Goal: Register for event/course

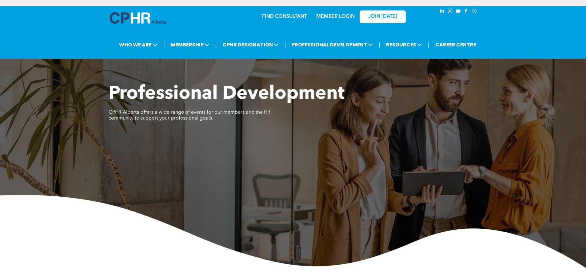
scroll to position [256, 0]
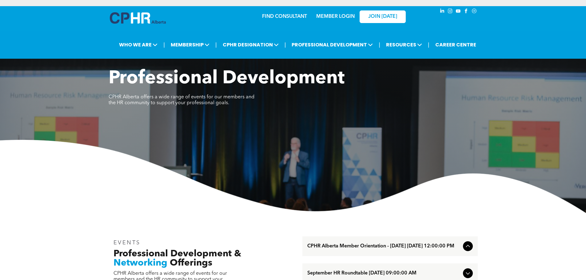
scroll to position [184, 0]
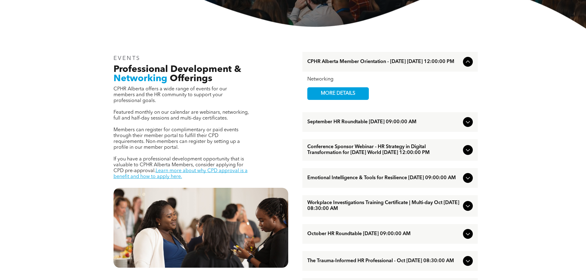
click at [331, 123] on span "September HR Roundtable [DATE] 09:00:00 AM" at bounding box center [383, 122] width 153 height 6
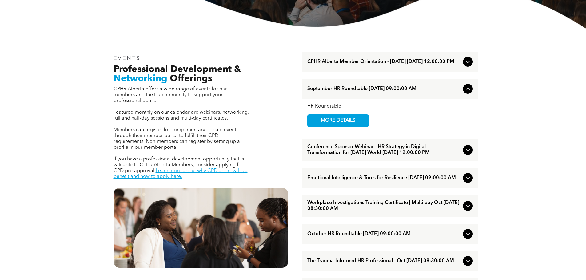
click at [336, 149] on span "Conference Sponsor Webinar - HR Strategy in Digital Transformation for [DATE] W…" at bounding box center [383, 150] width 153 height 12
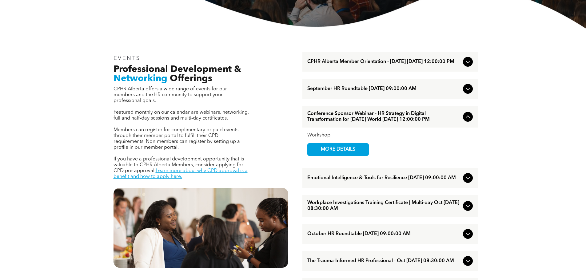
click at [334, 155] on span "MORE DETAILS" at bounding box center [338, 150] width 49 height 12
click at [335, 94] on div "September HR Roundtable [DATE] 09:00:00 AM" at bounding box center [389, 89] width 175 height 20
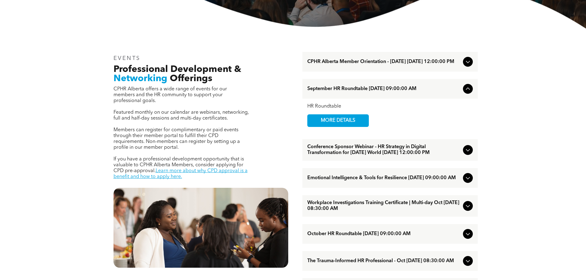
click at [336, 120] on span "MORE DETAILS" at bounding box center [338, 121] width 49 height 12
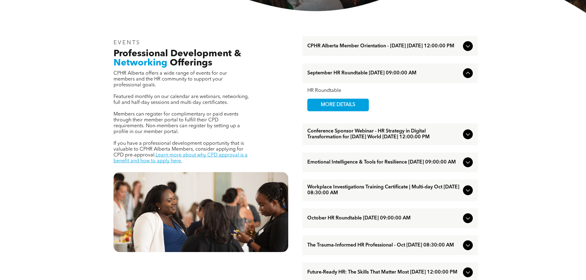
scroll to position [215, 0]
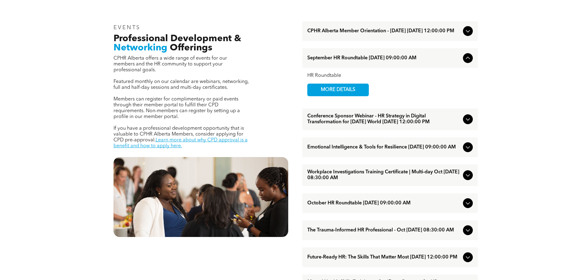
click at [353, 150] on span "Emotional Intelligence & Tools for Resilience [DATE] 09:00:00 AM" at bounding box center [383, 148] width 153 height 6
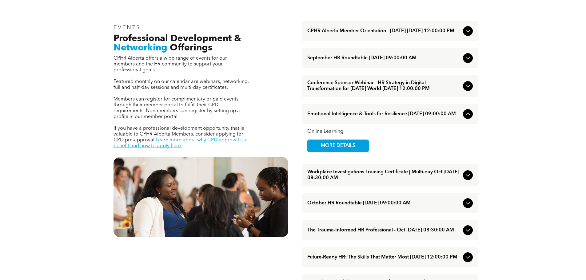
click at [350, 152] on span "MORE DETAILS" at bounding box center [338, 146] width 49 height 12
click at [371, 92] on span "Conference Sponsor Webinar - HR Strategy in Digital Transformation for [DATE] W…" at bounding box center [383, 86] width 153 height 12
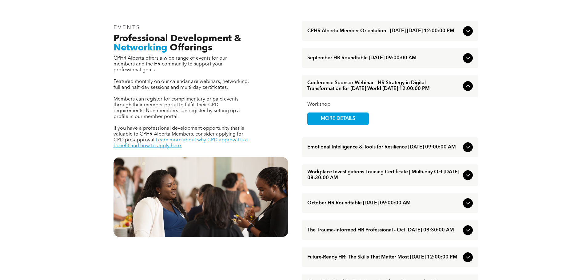
click at [344, 125] on span "MORE DETAILS" at bounding box center [338, 119] width 49 height 12
click at [358, 61] on span "September HR Roundtable [DATE] 09:00:00 AM" at bounding box center [383, 58] width 153 height 6
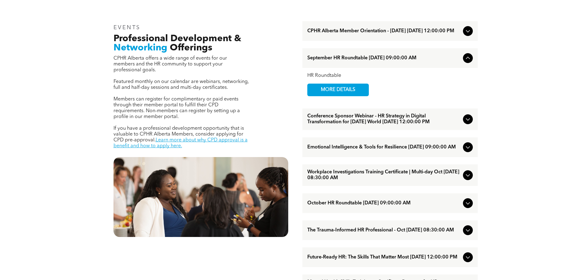
click at [348, 89] on span "MORE DETAILS" at bounding box center [338, 90] width 49 height 12
click at [334, 150] on span "Emotional Intelligence & Tools for Resilience [DATE] 09:00:00 AM" at bounding box center [383, 148] width 153 height 6
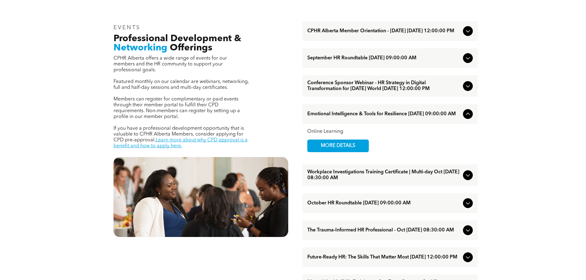
click at [334, 152] on span "MORE DETAILS" at bounding box center [338, 146] width 49 height 12
click at [360, 85] on span "Conference Sponsor Webinar - HR Strategy in Digital Transformation for [DATE] W…" at bounding box center [383, 86] width 153 height 12
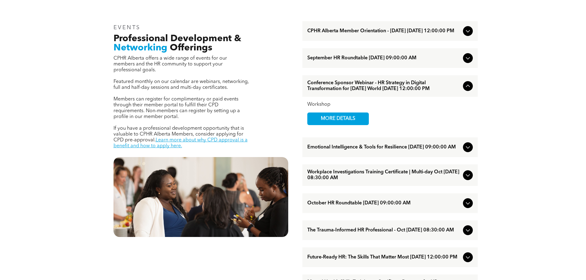
click at [382, 150] on div "Emotional Intelligence & Tools for Resilience [DATE] 09:00:00 AM" at bounding box center [389, 147] width 175 height 20
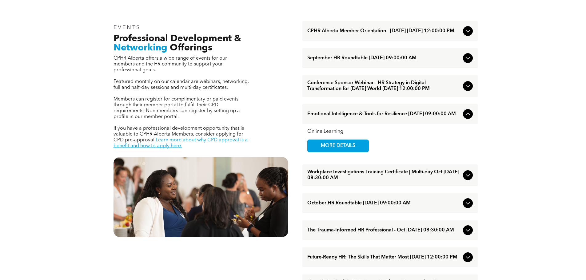
click at [323, 152] on span "MORE DETAILS" at bounding box center [338, 146] width 49 height 12
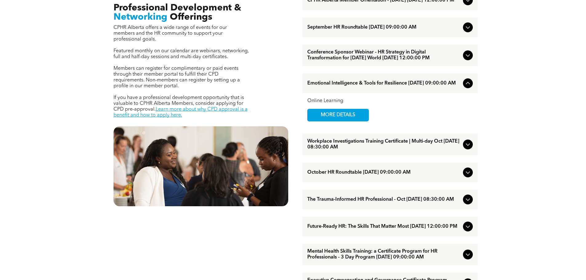
click at [361, 150] on span "Workplace Investigations Training Certificate | Multi-day Oct [DATE] 08:30:00 AM" at bounding box center [383, 145] width 153 height 12
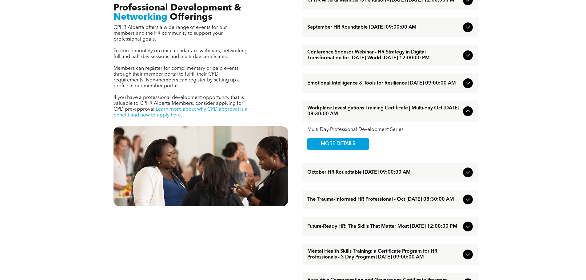
click at [355, 150] on span "MORE DETAILS" at bounding box center [338, 144] width 49 height 12
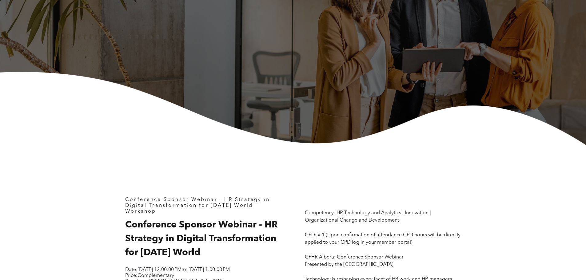
scroll to position [184, 0]
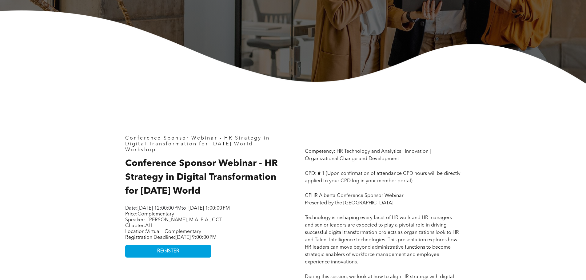
drag, startPoint x: 217, startPoint y: 193, endPoint x: 265, endPoint y: 164, distance: 55.8
click at [265, 164] on h2 "Conference Sponsor Webinar - HR Strategy in Digital Transformation for Today’s …" at bounding box center [203, 178] width 156 height 42
copy span "HR Strategy in Digital Transformation for Today’s World"
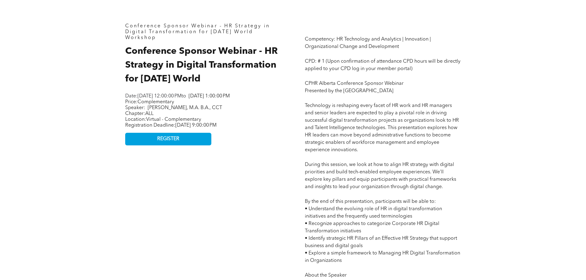
scroll to position [307, 0]
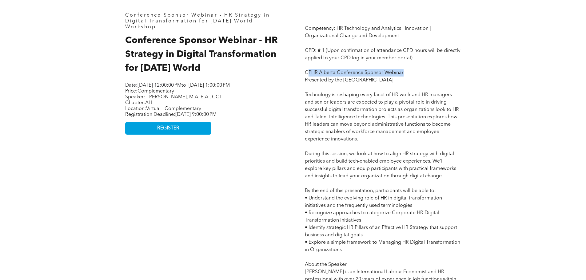
drag, startPoint x: 307, startPoint y: 73, endPoint x: 421, endPoint y: 75, distance: 114.4
click at [421, 75] on p "Competency: HR Technology and Analytics | Innovation | Organizational Change an…" at bounding box center [383, 228] width 156 height 406
click at [401, 77] on p "Competency: HR Technology and Analytics | Innovation | Organizational Change an…" at bounding box center [383, 228] width 156 height 406
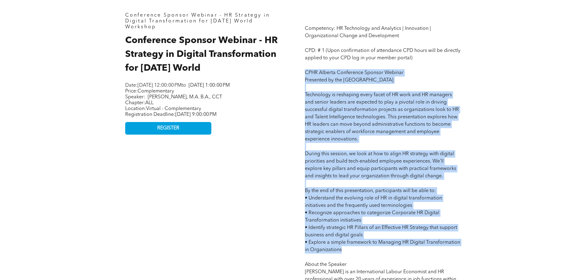
drag, startPoint x: 305, startPoint y: 72, endPoint x: 432, endPoint y: 250, distance: 219.0
click at [432, 250] on p "Competency: HR Technology and Analytics | Innovation | Organizational Change an…" at bounding box center [383, 228] width 156 height 406
copy span "CPHR Alberta Conference Sponsor Webinar Presented by the University of Calgary …"
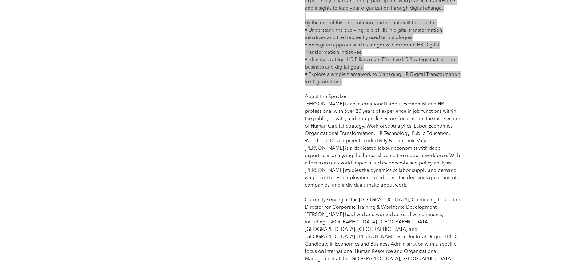
scroll to position [461, 0]
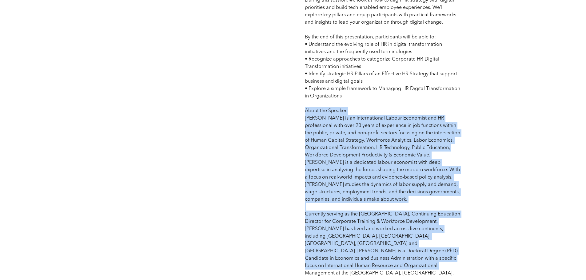
drag, startPoint x: 306, startPoint y: 112, endPoint x: 463, endPoint y: 262, distance: 217.1
click at [463, 262] on div "Competency: HR Technology and Analytics | Innovation | Organizational Change an…" at bounding box center [383, 68] width 166 height 428
copy span "About the Speaker MacDonald is an International Labour Economist and HR profess…"
click at [370, 193] on span "Competency: HR Technology and Analytics | Innovation | Organizational Change an…" at bounding box center [383, 73] width 156 height 403
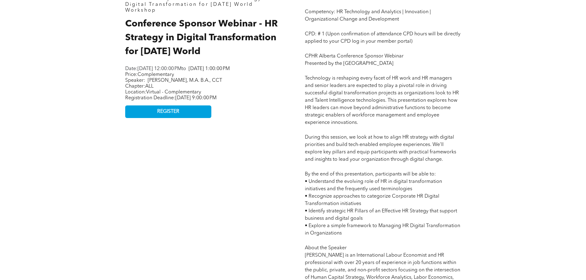
scroll to position [307, 0]
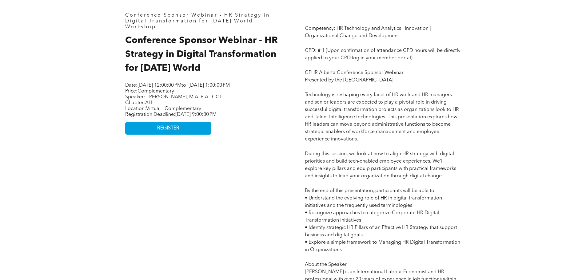
drag, startPoint x: 149, startPoint y: 103, endPoint x: 234, endPoint y: 103, distance: 85.2
click at [234, 100] on p "Price: Complementary Speaker: MacDonald Oguike, M.A. B.A., CCT" at bounding box center [202, 95] width 154 height 12
copy span "MacDonald Oguike, M.A. B.A., CCT"
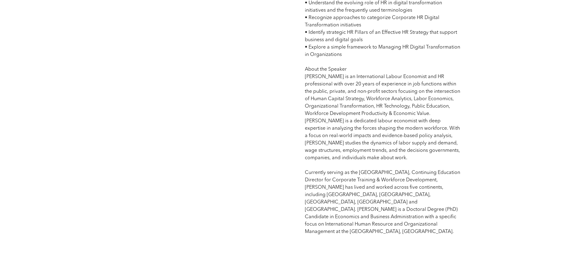
scroll to position [492, 0]
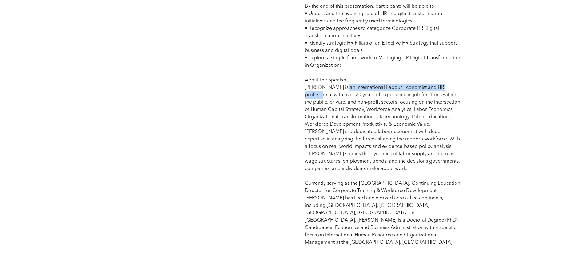
drag, startPoint x: 343, startPoint y: 88, endPoint x: 461, endPoint y: 88, distance: 117.5
click at [461, 88] on div "Competency: HR Technology and Analytics | Innovation | Organizational Change an…" at bounding box center [383, 37] width 166 height 428
copy span "International Labour Economist and HR professional"
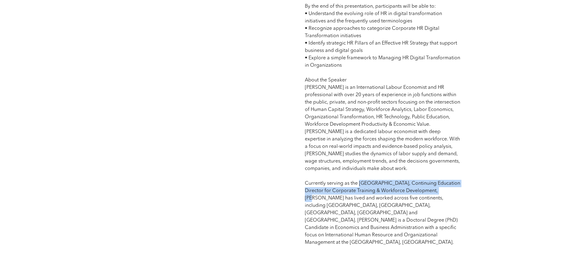
drag, startPoint x: 359, startPoint y: 183, endPoint x: 450, endPoint y: 191, distance: 91.7
click at [450, 191] on p "Competency: HR Technology and Analytics | Innovation | Organizational Change an…" at bounding box center [383, 43] width 156 height 406
copy span "University of Calgary, Continuing Education Director for Corporate Training & W…"
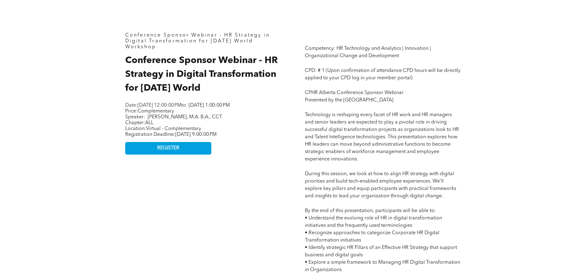
scroll to position [277, 0]
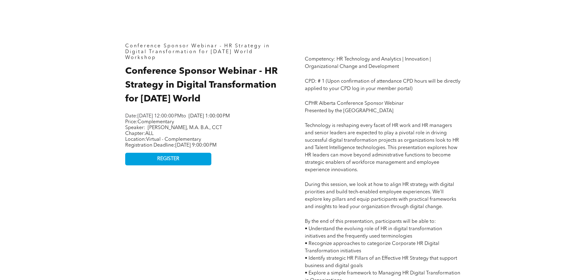
drag, startPoint x: 338, startPoint y: 62, endPoint x: 313, endPoint y: 59, distance: 25.4
click at [338, 62] on p "Competency: HR Technology and Analytics | Innovation | Organizational Change an…" at bounding box center [383, 259] width 156 height 406
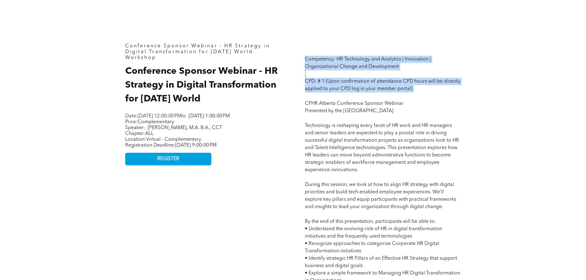
drag, startPoint x: 306, startPoint y: 57, endPoint x: 436, endPoint y: 95, distance: 135.4
click at [436, 95] on p "Competency: HR Technology and Analytics | Innovation | Organizational Change an…" at bounding box center [383, 259] width 156 height 406
copy span "Competency: HR Technology and Analytics | Innovation | Organizational Change an…"
drag, startPoint x: 272, startPoint y: 152, endPoint x: 117, endPoint y: 150, distance: 155.6
click at [117, 150] on div "Conference Sponsor Webinar - HR Strategy in Digital Transformation for Today’s …" at bounding box center [293, 252] width 369 height 522
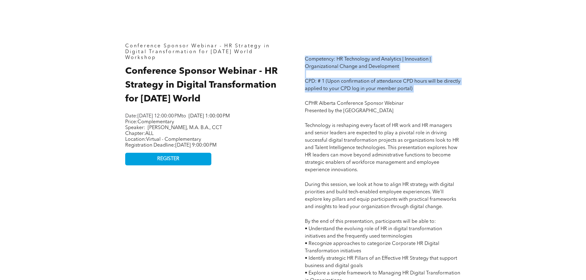
copy span "Registration Deadline: Monday, September 15, 2025, 9:00:00 PM"
drag, startPoint x: 183, startPoint y: 169, endPoint x: 191, endPoint y: 166, distance: 8.2
click at [183, 165] on link "REGISTER" at bounding box center [168, 159] width 86 height 13
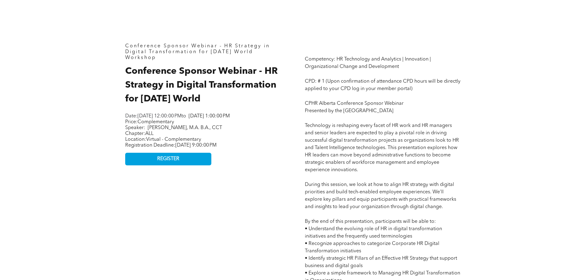
click at [207, 130] on span "MacDonald Oguike, M.A. B.A., CCT" at bounding box center [185, 127] width 74 height 5
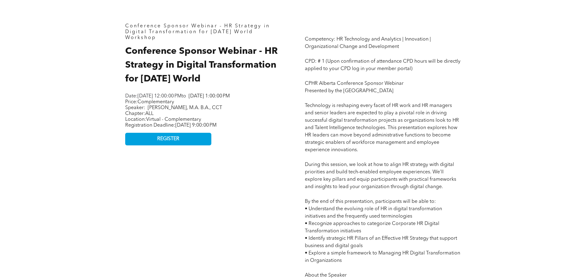
scroll to position [307, 0]
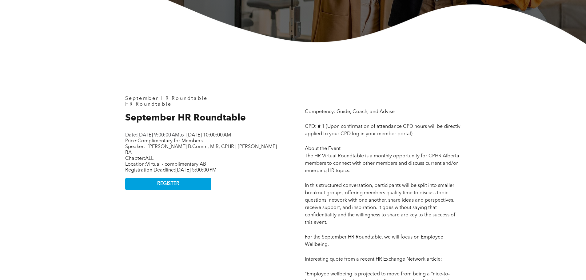
scroll to position [215, 0]
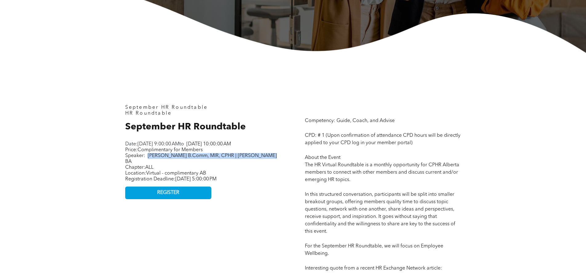
drag, startPoint x: 233, startPoint y: 161, endPoint x: 148, endPoint y: 162, distance: 85.2
click at [148, 162] on p "Price: Complimentary for Members Speaker: Sheri Brake B.Comm, MIR, CPHR | Steve…" at bounding box center [202, 156] width 154 height 18
copy span "Sheri Brake B.Comm, MIR, CPHR | Steve Cutler BA"
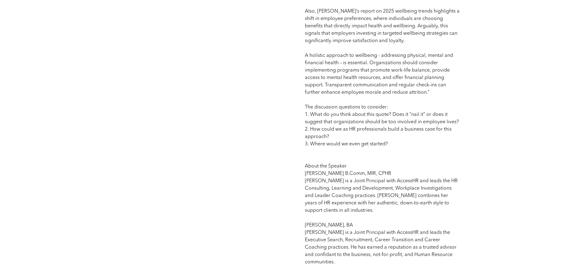
scroll to position [738, 0]
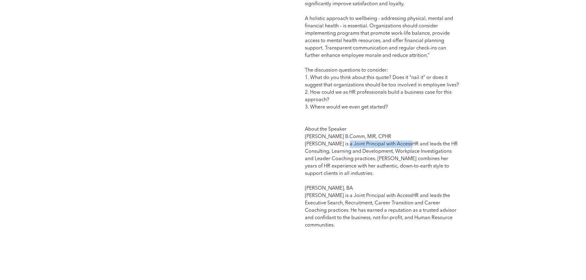
drag, startPoint x: 341, startPoint y: 143, endPoint x: 405, endPoint y: 143, distance: 64.6
copy span "Joint Principal with AccessHR"
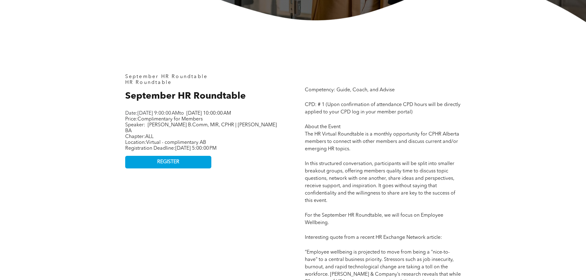
scroll to position [277, 0]
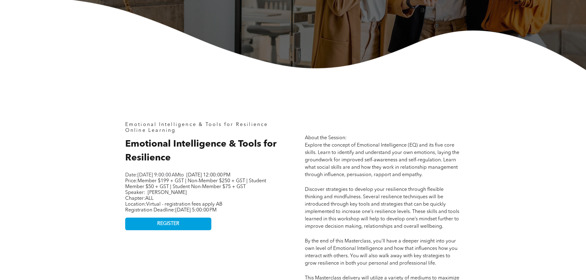
scroll to position [277, 0]
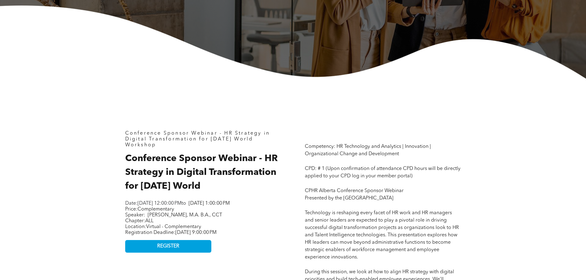
scroll to position [246, 0]
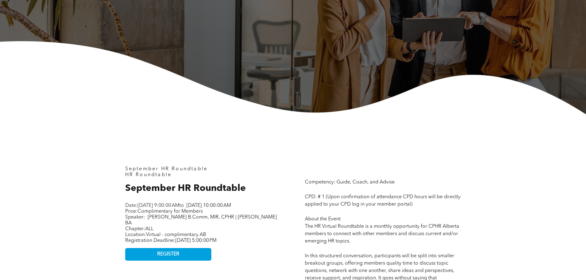
scroll to position [246, 0]
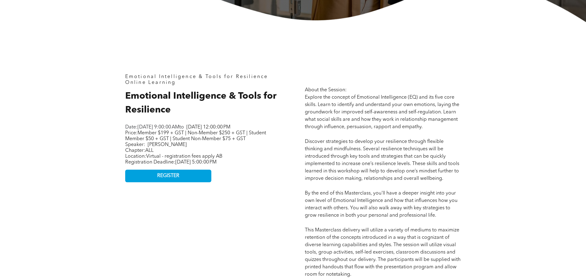
scroll to position [277, 0]
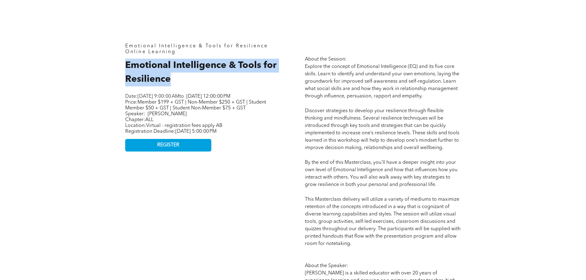
drag, startPoint x: 172, startPoint y: 82, endPoint x: 121, endPoint y: 70, distance: 53.4
click at [121, 70] on div "Emotional Intelligence & Tools for Resilience Online Learning Emotional Intelli…" at bounding box center [203, 230] width 166 height 384
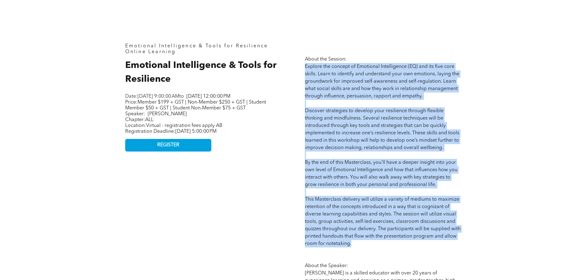
drag, startPoint x: 305, startPoint y: 68, endPoint x: 387, endPoint y: 241, distance: 192.0
click at [387, 241] on p "About the Session: Explore the concept of Emotional Intelligence (EQ) and its f…" at bounding box center [383, 237] width 156 height 362
copy span "Explore the concept of Emotional Intelligence (EQ) and its five core skills. Le…"
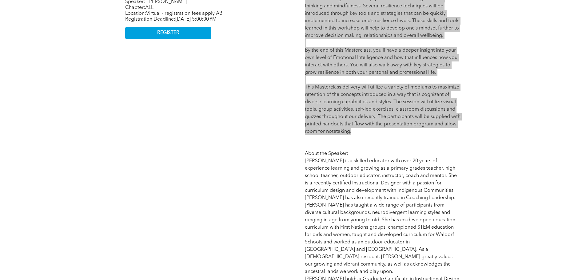
scroll to position [338, 0]
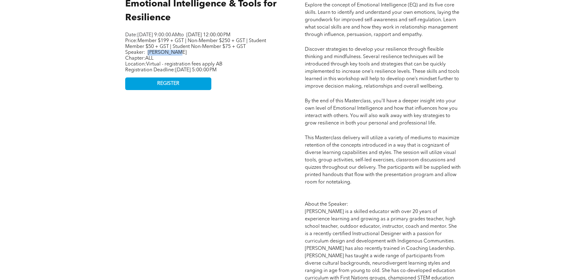
drag, startPoint x: 174, startPoint y: 59, endPoint x: 149, endPoint y: 59, distance: 25.8
click at [149, 56] on p "Price: Member $199 + GST | Non-Member $250 + GST | Student Member $50 + GST | S…" at bounding box center [202, 47] width 154 height 18
copy span "Karin Burns"
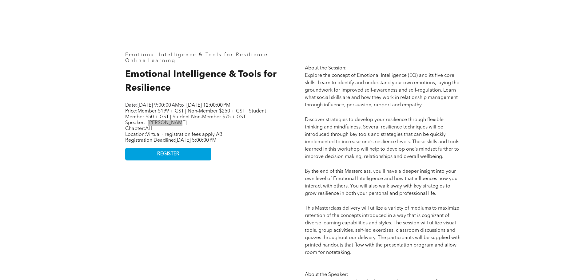
scroll to position [277, 0]
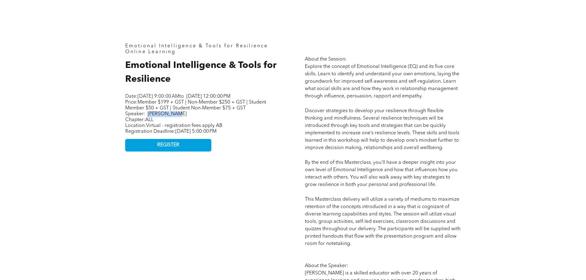
drag, startPoint x: 269, startPoint y: 138, endPoint x: 119, endPoint y: 138, distance: 149.7
click at [119, 138] on div "Emotional Intelligence & Tools for Resilience Online Learning Emotional Intelli…" at bounding box center [293, 230] width 369 height 478
copy span "Registration Deadline: Sunday, September 28, 2025, 5:00:00 PM"
click at [164, 152] on link "REGISTER" at bounding box center [168, 145] width 86 height 13
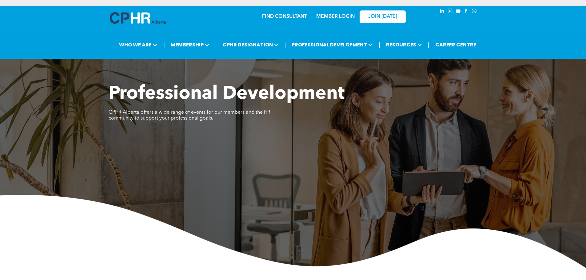
scroll to position [184, 0]
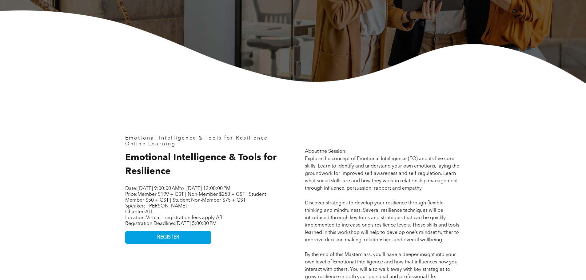
click at [184, 244] on link "REGISTER" at bounding box center [168, 237] width 86 height 13
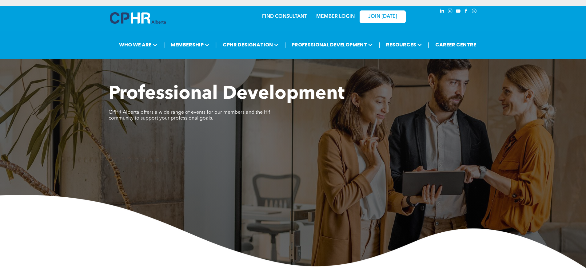
scroll to position [184, 0]
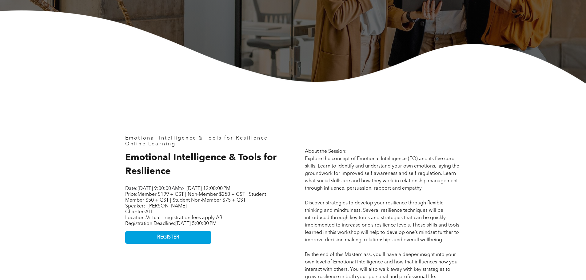
click at [245, 209] on p "Price: Member $199 + GST | Non-Member $250 + GST | Student Member $50 + GST | S…" at bounding box center [202, 201] width 154 height 18
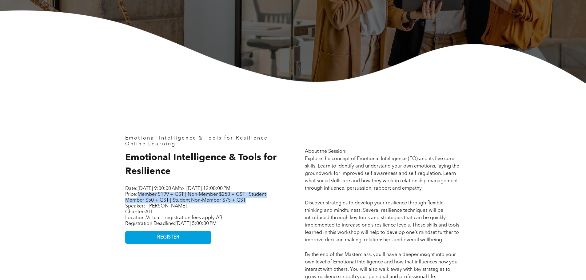
drag, startPoint x: 252, startPoint y: 207, endPoint x: 140, endPoint y: 201, distance: 112.4
click at [140, 201] on p "Price: Member $199 + GST | Non-Member $250 + GST | Student Member $50 + GST | S…" at bounding box center [202, 201] width 154 height 18
copy span "Member $199 + GST | Non-Member $250 + GST | Student Member $50 + GST | Student …"
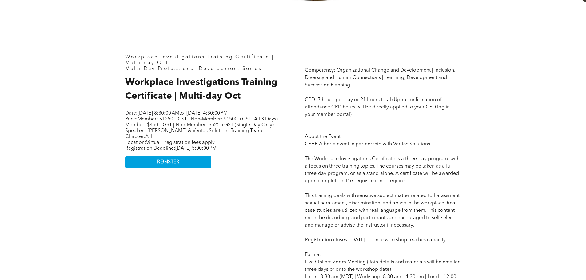
scroll to position [277, 0]
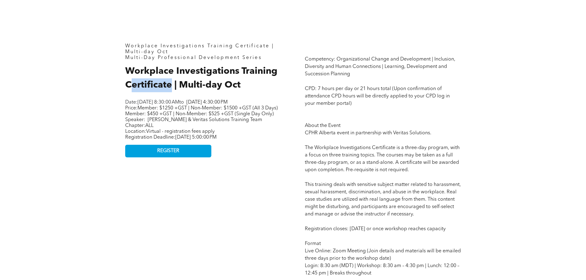
drag, startPoint x: 167, startPoint y: 85, endPoint x: 129, endPoint y: 81, distance: 37.5
click at [129, 81] on span "Workplace Investigations Training Certificate | Multi-day Oct" at bounding box center [201, 78] width 152 height 23
click at [157, 75] on span "Workplace Investigations Training Certificate | Multi-day Oct" at bounding box center [201, 78] width 152 height 23
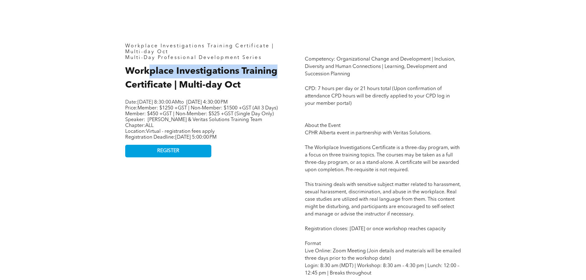
drag, startPoint x: 270, startPoint y: 73, endPoint x: 152, endPoint y: 76, distance: 118.4
click at [152, 75] on h2 "Workplace Investigations Training Certificate | Multi-day Oct" at bounding box center [203, 79] width 156 height 28
click at [168, 86] on span "Workplace Investigations Training Certificate | Multi-day Oct" at bounding box center [201, 78] width 152 height 23
drag, startPoint x: 171, startPoint y: 85, endPoint x: 123, endPoint y: 75, distance: 48.6
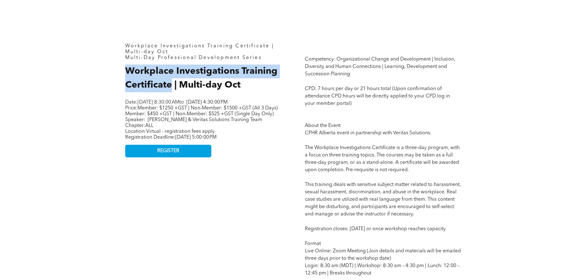
copy span "Workplace Investigations Training Certificate"
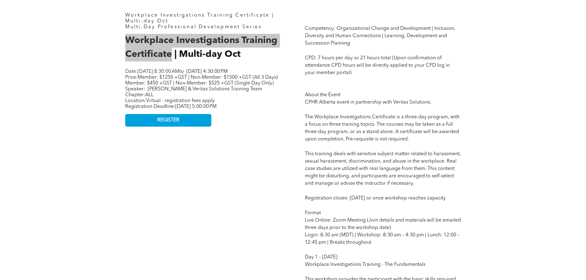
scroll to position [338, 0]
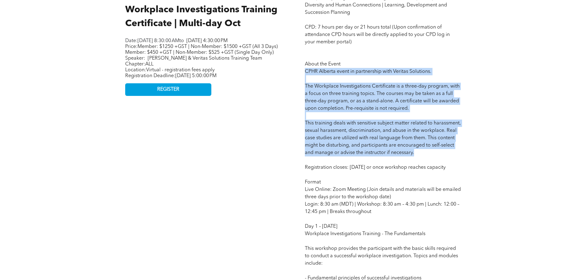
drag, startPoint x: 305, startPoint y: 72, endPoint x: 427, endPoint y: 157, distance: 148.8
copy span "CPHR Alberta event in partnership with Veritas Solutions. The Workplace Investi…"
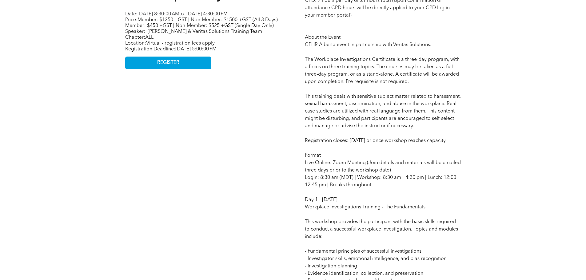
scroll to position [400, 0]
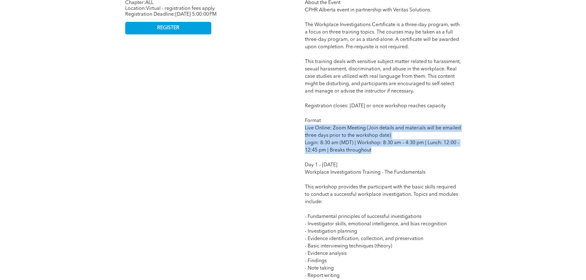
drag, startPoint x: 304, startPoint y: 136, endPoint x: 380, endPoint y: 160, distance: 79.4
click at [380, 160] on div "Competency: Organizational Change and Development | Inclusion, Diversity and Hu…" at bounding box center [383, 232] width 166 height 635
copy span "Live Online: Zoom Meeting (Join details and materials will be emailed three day…"
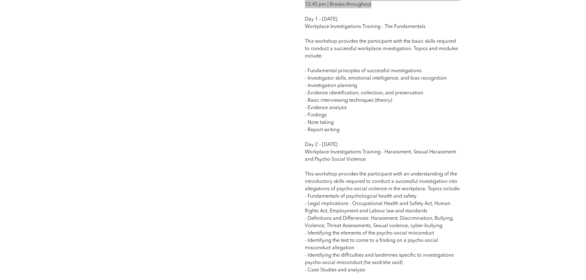
scroll to position [553, 0]
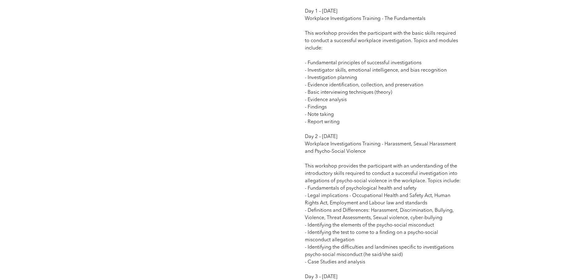
click at [309, 23] on span "Competency: Organizational Change and Development | Inclusion, Diversity and Hu…" at bounding box center [383, 85] width 156 height 610
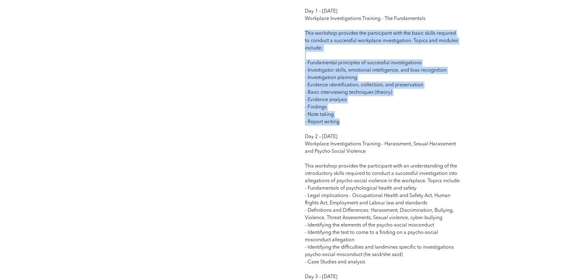
drag, startPoint x: 344, startPoint y: 132, endPoint x: 303, endPoint y: 41, distance: 99.1
click at [303, 41] on div "Competency: Organizational Change and Development | Inclusion, Diversity and Hu…" at bounding box center [383, 79] width 166 height 635
drag, startPoint x: 343, startPoint y: 46, endPoint x: 327, endPoint y: 43, distance: 15.7
click at [343, 46] on span "Competency: Organizational Change and Development | Inclusion, Diversity and Hu…" at bounding box center [383, 85] width 156 height 610
drag, startPoint x: 312, startPoint y: 24, endPoint x: 346, endPoint y: 129, distance: 110.3
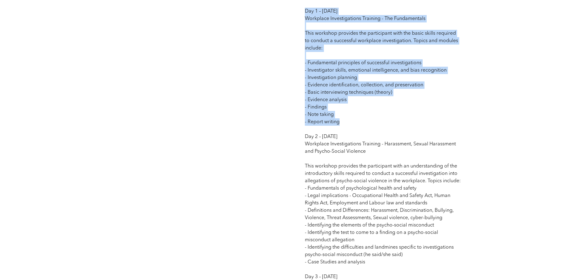
click at [346, 129] on p "Competency: Organizational Change and Development | Inclusion, Diversity and Hu…" at bounding box center [383, 85] width 156 height 613
copy span "Day 1 – Tuesday, Oct 7th, 2025 Workplace Investigations Training - The Fundamen…"
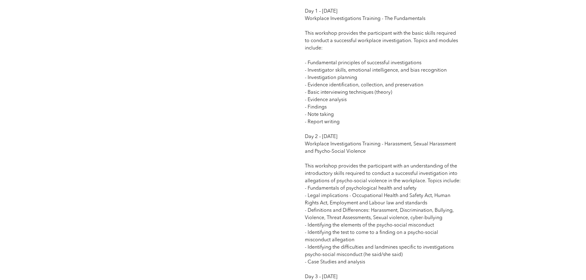
click at [379, 188] on span "Competency: Organizational Change and Development | Inclusion, Diversity and Hu…" at bounding box center [383, 85] width 156 height 610
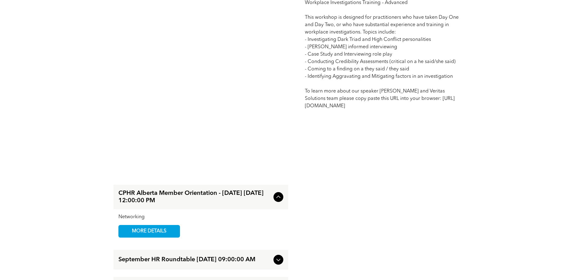
scroll to position [830, 0]
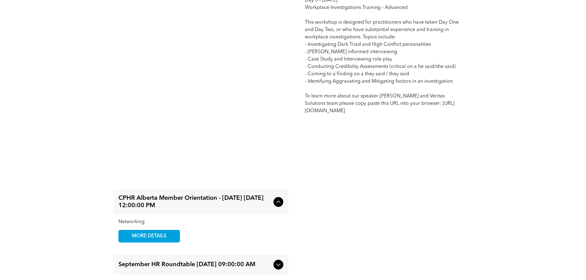
drag, startPoint x: 386, startPoint y: 118, endPoint x: 297, endPoint y: 104, distance: 89.7
copy span "To learn more about our speaker Bob Stenhouse and Veritas Solutions team please…"
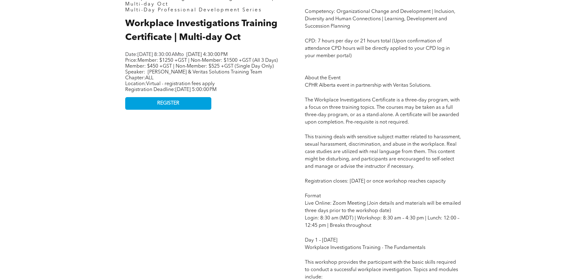
scroll to position [277, 0]
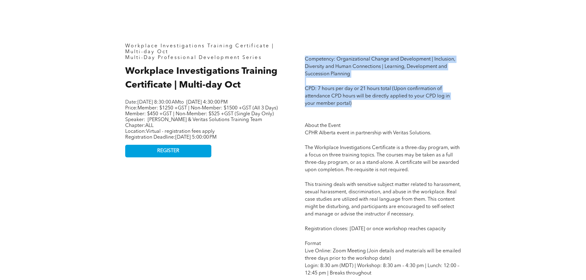
drag, startPoint x: 354, startPoint y: 103, endPoint x: 301, endPoint y: 55, distance: 72.3
copy span "Competency: Organizational Change and Development | Inclusion, Diversity and Hu…"
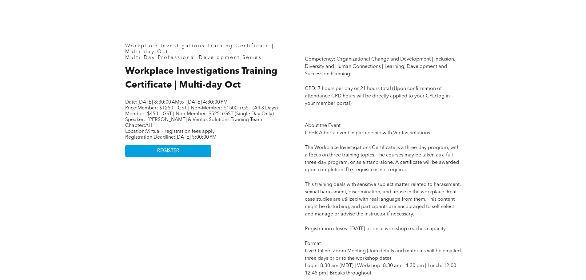
click at [154, 123] on p "Price: Member: $1250 +GST | Non-Member: $1500 +GST (All 3 Days) Member: $450 +G…" at bounding box center [202, 114] width 154 height 18
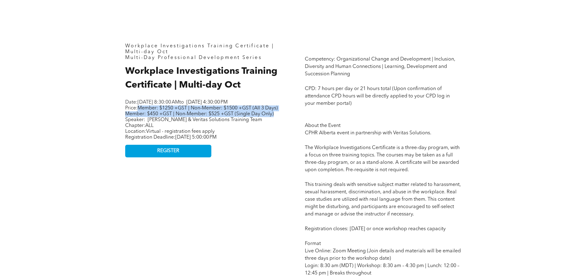
drag, startPoint x: 142, startPoint y: 125, endPoint x: 140, endPoint y: 113, distance: 12.0
click at [140, 113] on p "Price: Member: $1250 +GST | Non-Member: $1500 +GST (All 3 Days) Member: $450 +G…" at bounding box center [202, 114] width 154 height 18
copy span "Member: $1250 +GST | Non-Member: $1500 +GST (All 3 Days) Member: $450 +GST | No…"
drag, startPoint x: 194, startPoint y: 150, endPoint x: 119, endPoint y: 151, distance: 75.0
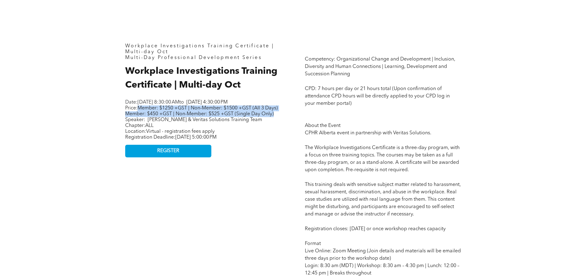
copy span "Registration Deadline: Thursday, October 2, 2025, 5:00:00 PM"
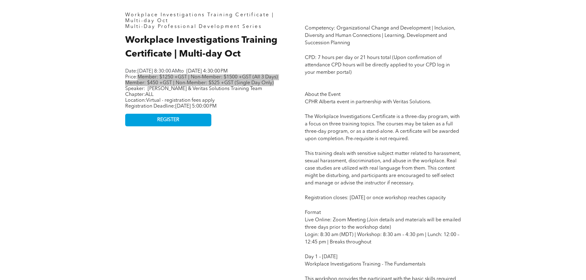
scroll to position [307, 0]
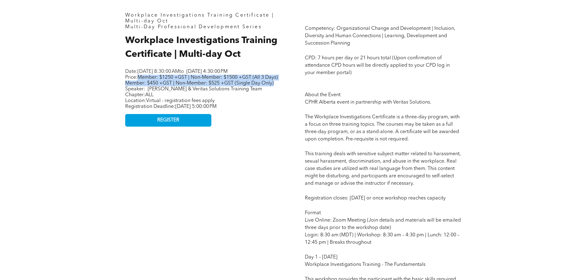
click at [171, 123] on span "REGISTER" at bounding box center [168, 120] width 22 height 6
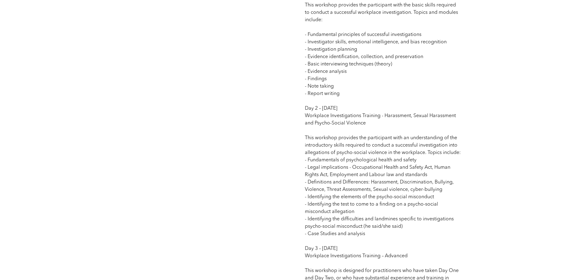
scroll to position [584, 0]
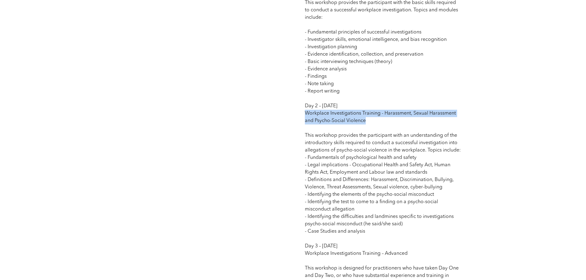
drag, startPoint x: 373, startPoint y: 128, endPoint x: 305, endPoint y: 121, distance: 68.4
click at [305, 121] on p "Competency: Organizational Change and Development | Inclusion, Diversity and Hu…" at bounding box center [383, 54] width 156 height 613
copy span "Workplace Investigations Training - Harassment, Sexual Harassment and Psycho-So…"
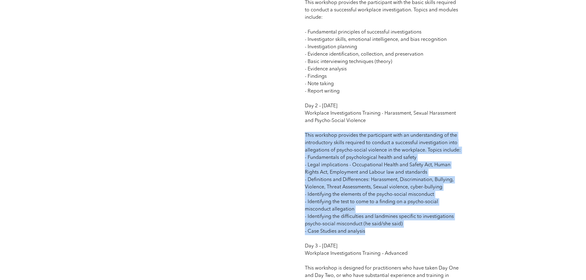
drag, startPoint x: 371, startPoint y: 239, endPoint x: 303, endPoint y: 145, distance: 116.2
click at [303, 145] on div "Competency: Organizational Change and Development | Inclusion, Diversity and Hu…" at bounding box center [383, 48] width 166 height 635
copy span "This workshop provides the participant with an understanding of the introductor…"
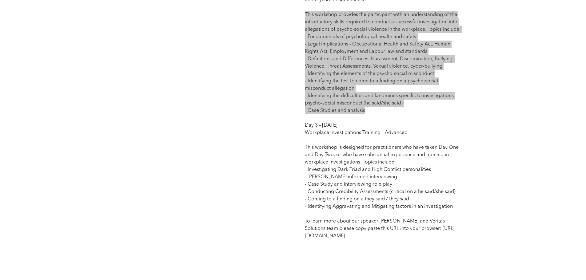
scroll to position [707, 0]
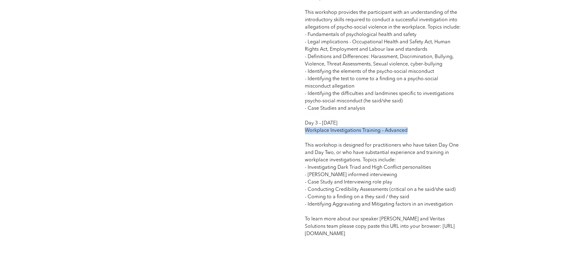
drag, startPoint x: 412, startPoint y: 140, endPoint x: 299, endPoint y: 141, distance: 113.5
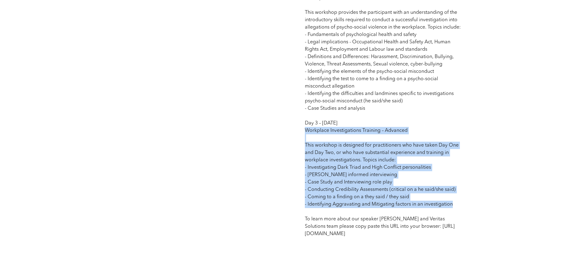
drag, startPoint x: 431, startPoint y: 209, endPoint x: 295, endPoint y: 138, distance: 153.9
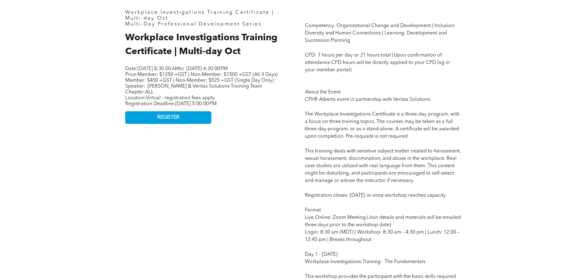
scroll to position [307, 0]
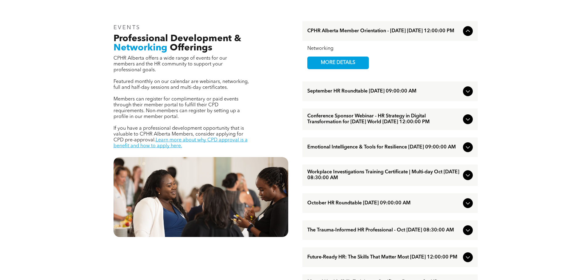
scroll to position [307, 0]
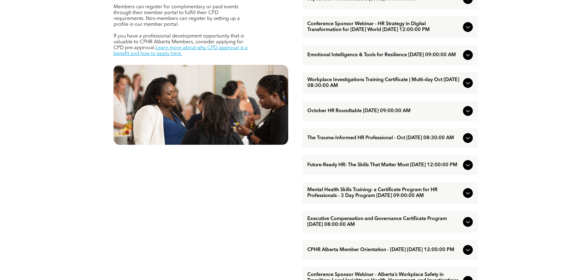
click at [348, 114] on span "October HR Roundtable [DATE] 09:00:00 AM" at bounding box center [383, 111] width 153 height 6
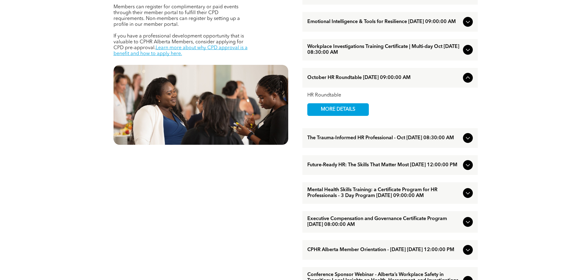
click at [348, 116] on span "MORE DETAILS" at bounding box center [338, 110] width 49 height 12
click at [352, 141] on span "The Trauma-Informed HR Professional - Oct [DATE] 08:30:00 AM" at bounding box center [383, 138] width 153 height 6
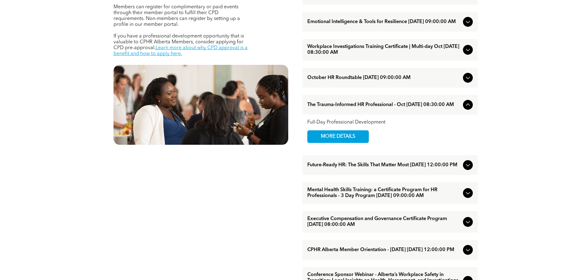
click at [350, 143] on span "MORE DETAILS" at bounding box center [338, 137] width 49 height 12
click at [344, 168] on span "Future-Ready HR: The Skills That Matter Most [DATE] 12:00:00 PM" at bounding box center [383, 165] width 153 height 6
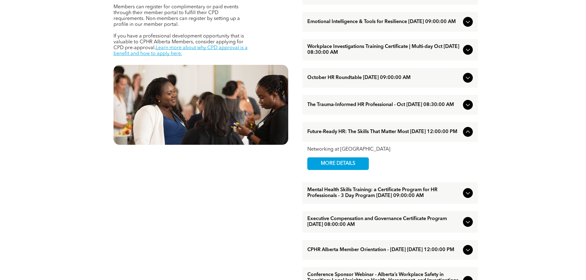
click at [343, 170] on span "MORE DETAILS" at bounding box center [338, 164] width 49 height 12
click at [343, 108] on span "The Trauma-Informed HR Professional - Oct [DATE] 08:30:00 AM" at bounding box center [383, 105] width 153 height 6
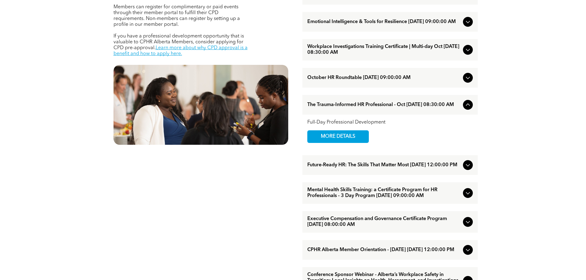
click at [339, 143] on span "MORE DETAILS" at bounding box center [338, 137] width 49 height 12
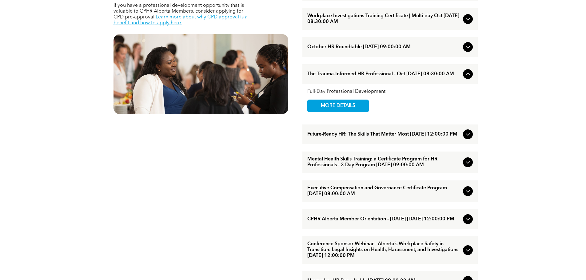
click at [351, 137] on span "Future-Ready HR: The Skills That Matter Most [DATE] 12:00:00 PM" at bounding box center [383, 135] width 153 height 6
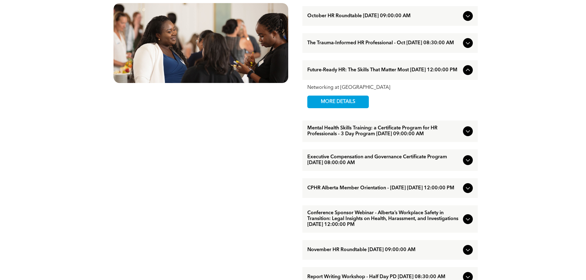
scroll to position [369, 0]
click at [353, 108] on span "MORE DETAILS" at bounding box center [338, 102] width 49 height 12
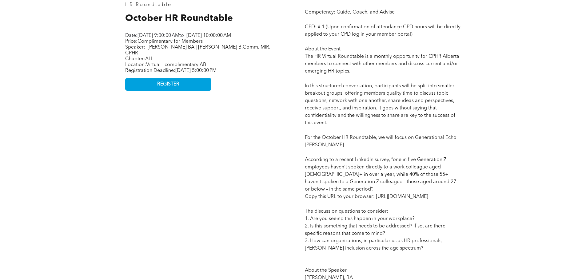
scroll to position [338, 0]
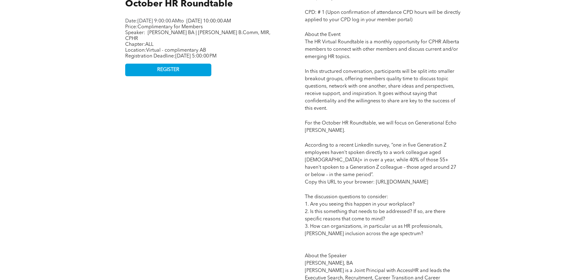
click at [415, 124] on p "Competency: Guide, Coach, and Advise CPD: # 1 (Upon confirmation of attendance …" at bounding box center [383, 175] width 156 height 362
drag, startPoint x: 416, startPoint y: 132, endPoint x: 415, endPoint y: 125, distance: 6.8
click at [415, 125] on p "Competency: Guide, Coach, and Advise CPD: # 1 (Upon confirmation of attendance …" at bounding box center [383, 175] width 156 height 362
copy span "Generational [PERSON_NAME]."
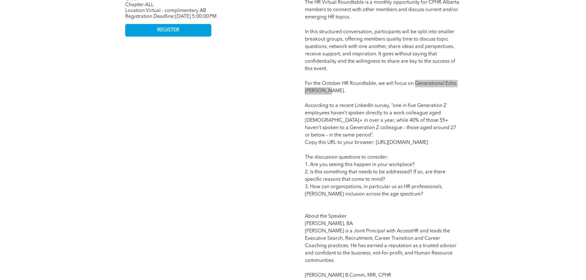
scroll to position [369, 0]
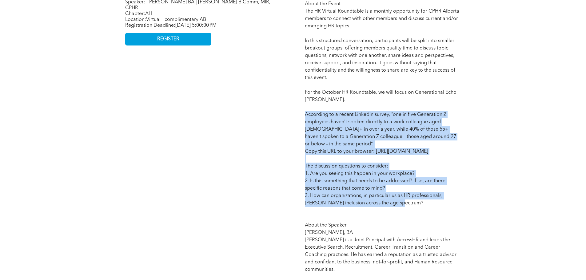
drag, startPoint x: 389, startPoint y: 211, endPoint x: 305, endPoint y: 114, distance: 128.4
click at [305, 114] on p "Competency: Guide, Coach, and Advise CPD: # 1 (Upon confirmation of attendance …" at bounding box center [383, 144] width 156 height 362
copy span "According to a recent LinkedIn survey, “one in five Generation Z employees have…"
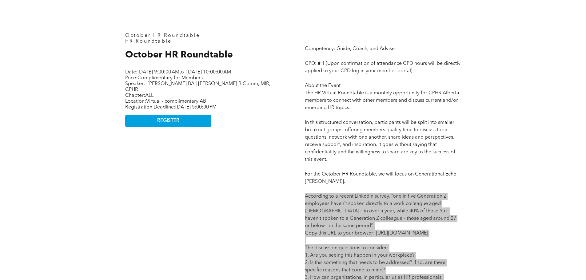
scroll to position [277, 0]
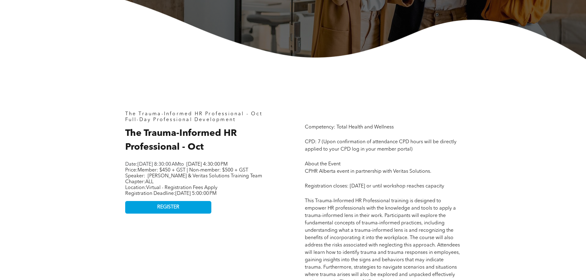
scroll to position [246, 0]
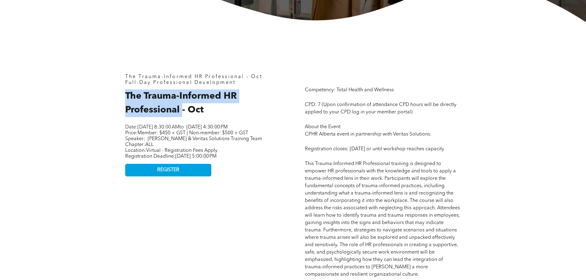
drag, startPoint x: 181, startPoint y: 111, endPoint x: 123, endPoint y: 102, distance: 59.1
copy span "The Trauma-Informed HR Professional"
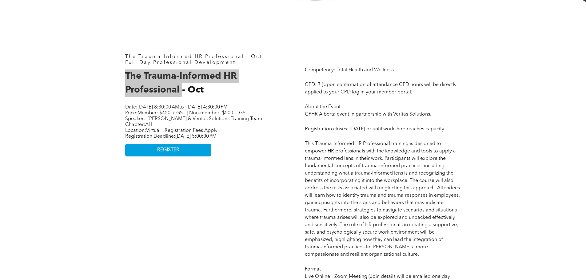
scroll to position [277, 0]
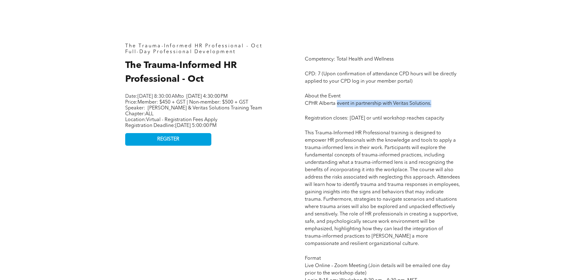
drag, startPoint x: 337, startPoint y: 105, endPoint x: 438, endPoint y: 105, distance: 101.2
copy span "event in partnership with Veritas Solutions."
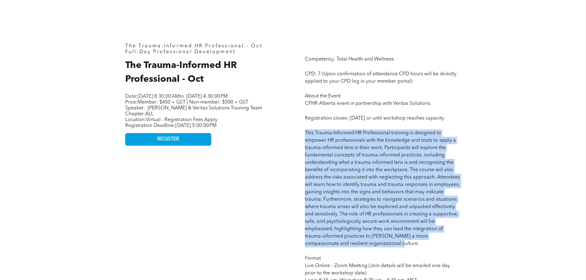
drag, startPoint x: 306, startPoint y: 140, endPoint x: 381, endPoint y: 253, distance: 135.9
copy span "This Trauma-Informed HR Professional training is designed to empower HR profess…"
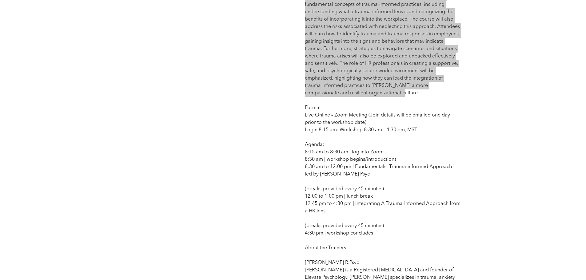
scroll to position [461, 0]
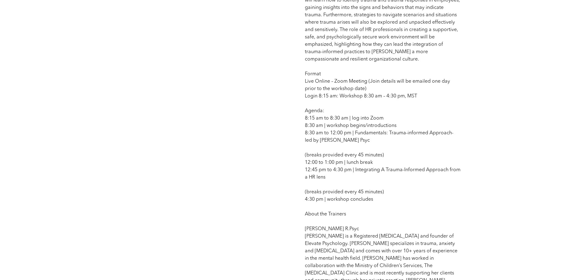
click at [308, 84] on span "Competency: Total Health and Wellness CPD: 7 (Upon confirmation of attendance C…" at bounding box center [383, 195] width 156 height 647
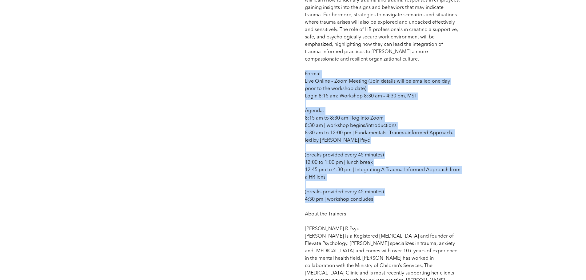
drag, startPoint x: 305, startPoint y: 82, endPoint x: 368, endPoint y: 218, distance: 149.8
click at [368, 218] on p "Competency: Total Health and Wellness CPD: 7 (Upon confirmation of attendance C…" at bounding box center [383, 195] width 156 height 649
copy span "Format Live Online – Zoom Meeting (Join details will be emailed one day prior t…"
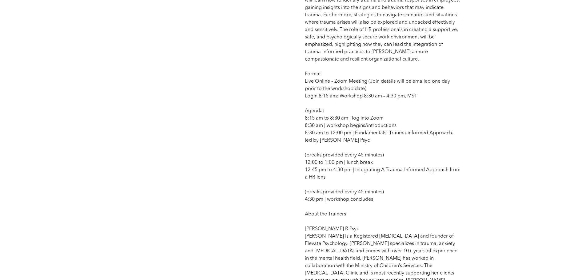
click at [376, 243] on span "Competency: Total Health and Wellness CPD: 7 (Upon confirmation of attendance C…" at bounding box center [383, 195] width 156 height 647
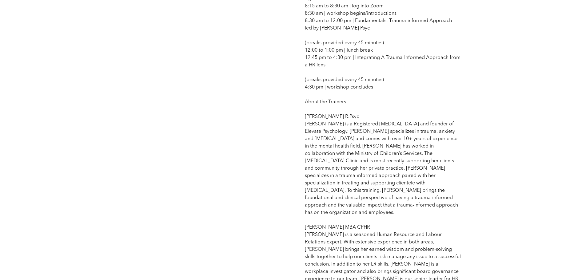
scroll to position [584, 0]
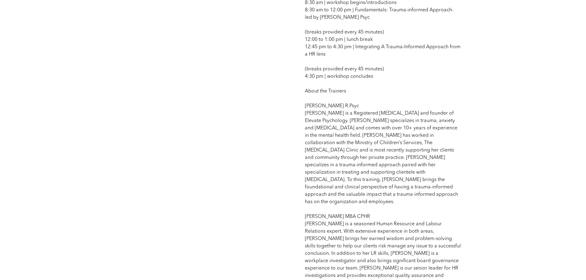
click at [358, 113] on p "Competency: Total Health and Wellness CPD: 7 (Upon confirmation of attendance C…" at bounding box center [383, 72] width 156 height 649
drag, startPoint x: 320, startPoint y: 127, endPoint x: 300, endPoint y: 123, distance: 20.0
click at [300, 123] on div "Competency: Total Health and Wellness CPD: 7 (Upon confirmation of attendance C…" at bounding box center [383, 67] width 166 height 672
copy span "[PERSON_NAME] is a Registered [MEDICAL_DATA] and founder of Elevate Psychology."
drag, startPoint x: 364, startPoint y: 210, endPoint x: 357, endPoint y: 212, distance: 7.5
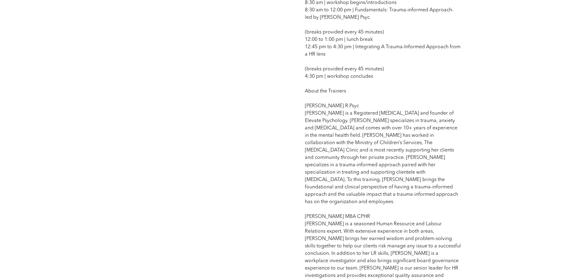
click at [364, 210] on p "Competency: Total Health and Wellness CPD: 7 (Upon confirmation of attendance C…" at bounding box center [383, 72] width 156 height 649
drag, startPoint x: 369, startPoint y: 208, endPoint x: 302, endPoint y: 209, distance: 66.4
click at [302, 209] on div "Competency: Total Health and Wellness CPD: 7 (Upon confirmation of attendance C…" at bounding box center [383, 67] width 166 height 672
drag, startPoint x: 319, startPoint y: 224, endPoint x: 299, endPoint y: 217, distance: 21.9
click at [299, 217] on div "The Trauma-Informed HR Professional - Oct Full-Day Professional Development The…" at bounding box center [293, 66] width 369 height 765
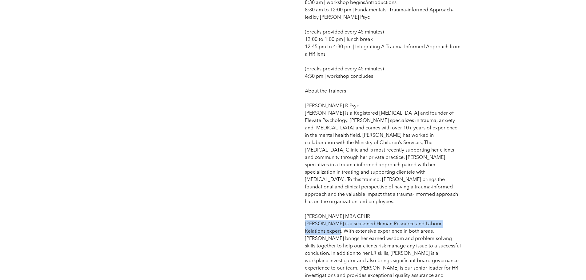
copy span "[PERSON_NAME] is a seasoned Human Resource and Labour Relations expert"
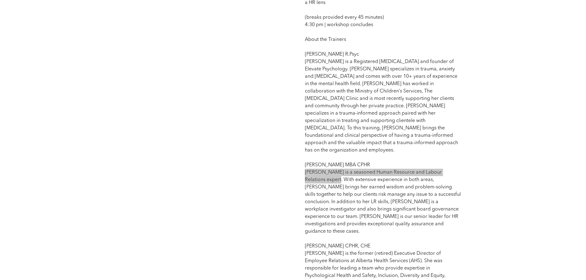
scroll to position [707, 0]
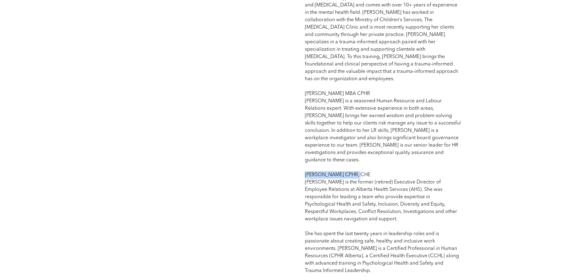
drag, startPoint x: 357, startPoint y: 158, endPoint x: 303, endPoint y: 161, distance: 54.2
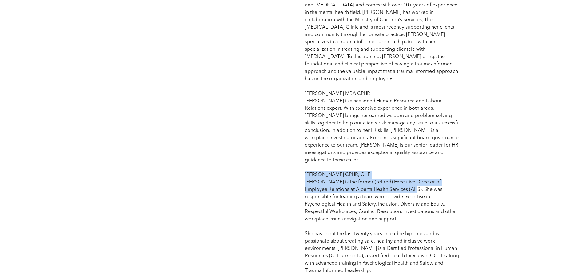
drag, startPoint x: 399, startPoint y: 175, endPoint x: 297, endPoint y: 163, distance: 103.1
copy span "[PERSON_NAME] CPHR, CHE [PERSON_NAME] is the former (retired) Executive Directo…"
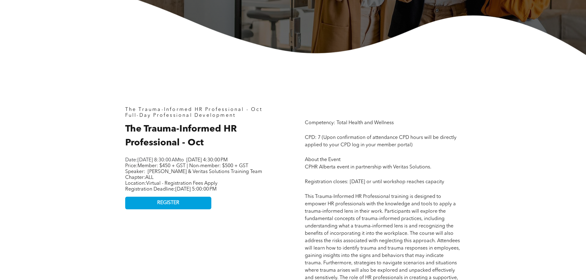
scroll to position [215, 0]
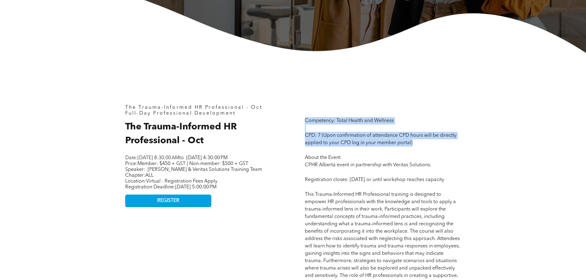
drag, startPoint x: 418, startPoint y: 143, endPoint x: 304, endPoint y: 125, distance: 115.0
copy span "Competency: Total Health and Wellness CPD: 7 (Upon confirmation of attendance C…"
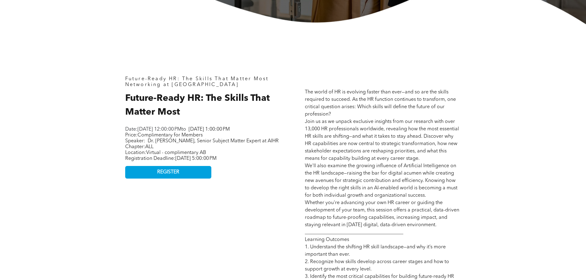
scroll to position [246, 0]
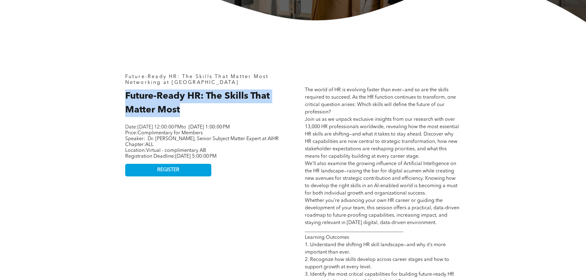
drag, startPoint x: 183, startPoint y: 110, endPoint x: 124, endPoint y: 99, distance: 60.0
click at [124, 99] on div "Future-Ready HR: The Skills That Matter Most Networking at [GEOGRAPHIC_DATA] Fu…" at bounding box center [203, 238] width 166 height 339
copy span "Future-Ready HR: The Skills That Matter Most"
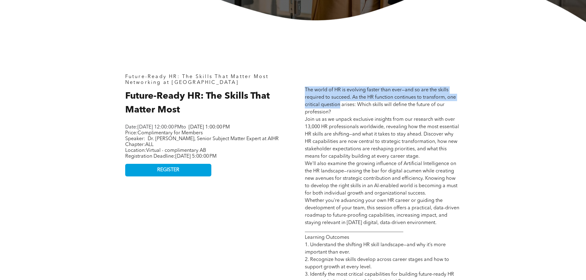
drag, startPoint x: 305, startPoint y: 88, endPoint x: 339, endPoint y: 106, distance: 38.2
click at [339, 106] on span "The world of HR is evolving faster than ever—and so are the skills required to …" at bounding box center [382, 245] width 155 height 315
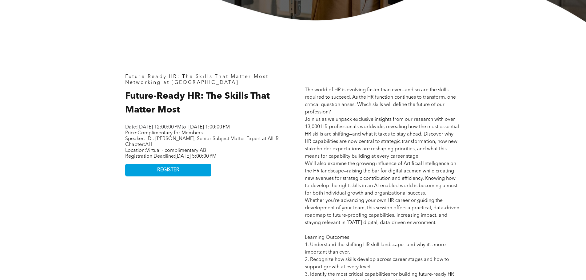
click at [348, 125] on span "The world of HR is evolving faster than ever—and so are the skills required to …" at bounding box center [382, 245] width 155 height 315
drag, startPoint x: 305, startPoint y: 88, endPoint x: 442, endPoint y: 221, distance: 190.5
click at [442, 221] on p "The world of HR is evolving faster than ever—and so are the skills required to …" at bounding box center [383, 244] width 156 height 317
copy span "Lor ipsum do SI am consecte adipis elit sedd—eiu te inc utl etdolo magnaali en …"
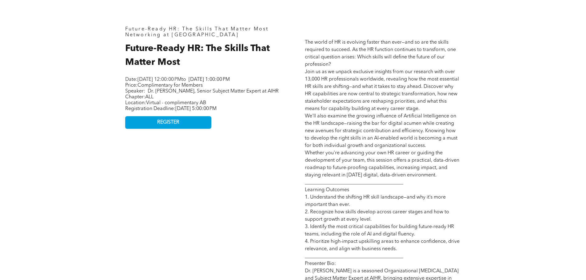
scroll to position [400, 0]
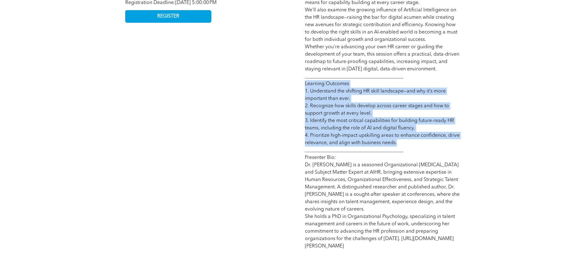
drag, startPoint x: 305, startPoint y: 82, endPoint x: 408, endPoint y: 141, distance: 118.5
click at [408, 141] on p "The world of HR is evolving faster than ever—and so are the skills required to …" at bounding box center [383, 91] width 156 height 317
copy span "Learning Outcomes 1. Understand the shifting HR skill landscape—and why it’s mo…"
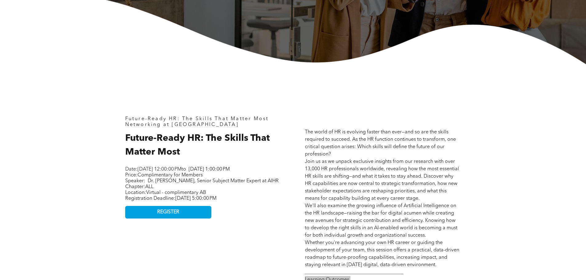
scroll to position [307, 0]
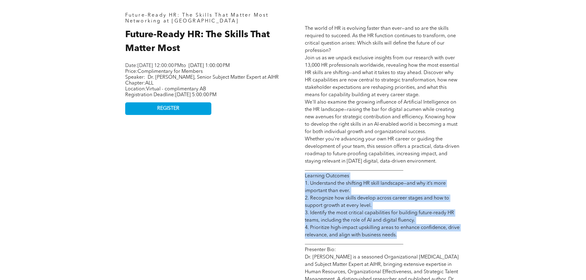
drag, startPoint x: 266, startPoint y: 106, endPoint x: 176, endPoint y: 111, distance: 89.9
click at [176, 111] on div "Future-Ready HR: The Skills That Matter Most Networking at [GEOGRAPHIC_DATA] Fu…" at bounding box center [203, 177] width 166 height 339
copy span "[DATE] 5:00:00 PM"
drag, startPoint x: 148, startPoint y: 88, endPoint x: 149, endPoint y: 83, distance: 5.1
click at [149, 81] on p "Price: Complimentary for Members Speaker: Dr. [PERSON_NAME], Senior Subject Mat…" at bounding box center [202, 75] width 154 height 12
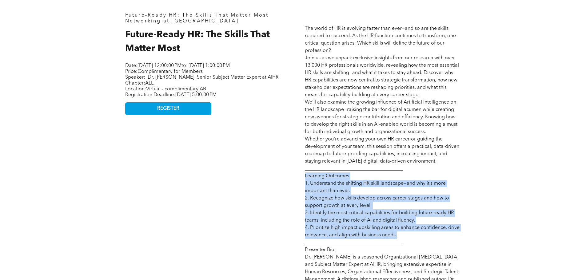
copy span "Dr. [PERSON_NAME], Senior Subject Matter Expert at AIHR"
click at [149, 115] on link "REGISTER" at bounding box center [168, 108] width 86 height 13
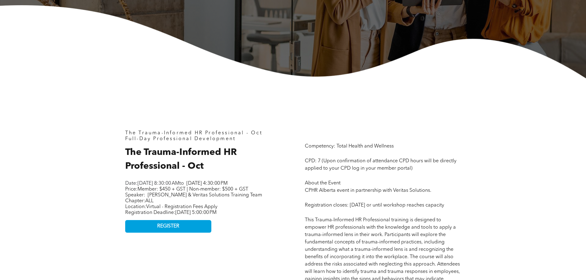
scroll to position [246, 0]
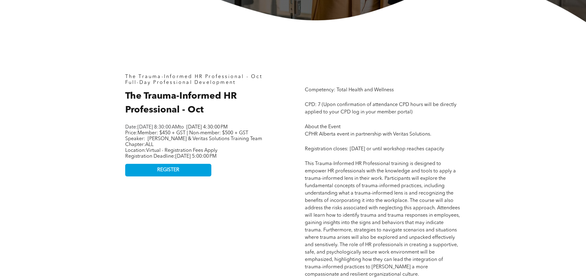
drag, startPoint x: 261, startPoint y: 162, endPoint x: 112, endPoint y: 162, distance: 149.4
copy span "Registration Deadline: [DATE] 5:00:00 PM"
drag, startPoint x: 255, startPoint y: 138, endPoint x: 140, endPoint y: 139, distance: 115.3
click at [140, 139] on p "Price: Member: $450 + GST | Non-member: $500 + GST Speaker: [PERSON_NAME] & Ver…" at bounding box center [202, 136] width 154 height 12
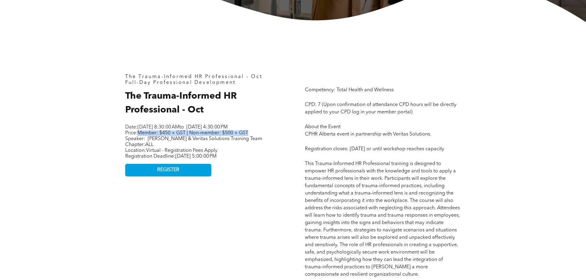
copy span "Member: $450 + GST | Non-member: $500 + GST"
click at [195, 173] on link "REGISTER" at bounding box center [168, 170] width 86 height 13
click at [191, 176] on link "REGISTER" at bounding box center [168, 170] width 86 height 13
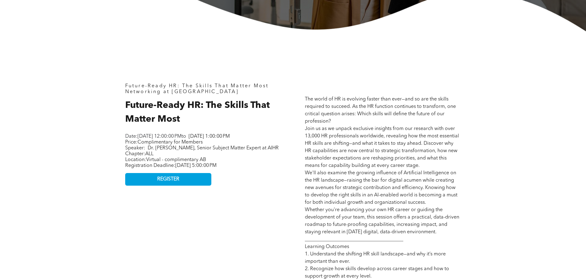
scroll to position [246, 0]
